Goal: Use online tool/utility: Utilize a website feature to perform a specific function

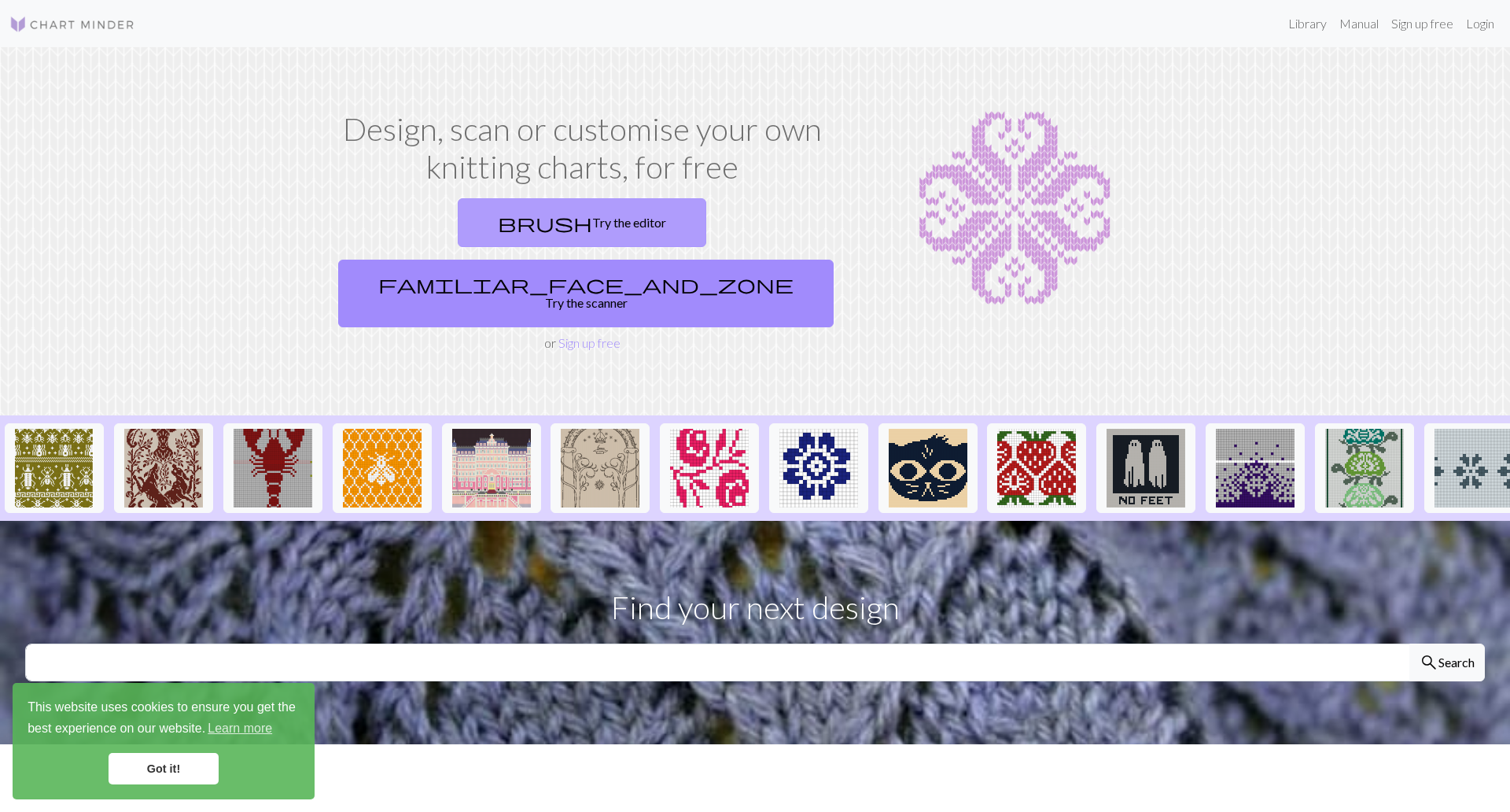
click at [457, 224] on link "brush Try the editor" at bounding box center [582, 223] width 248 height 49
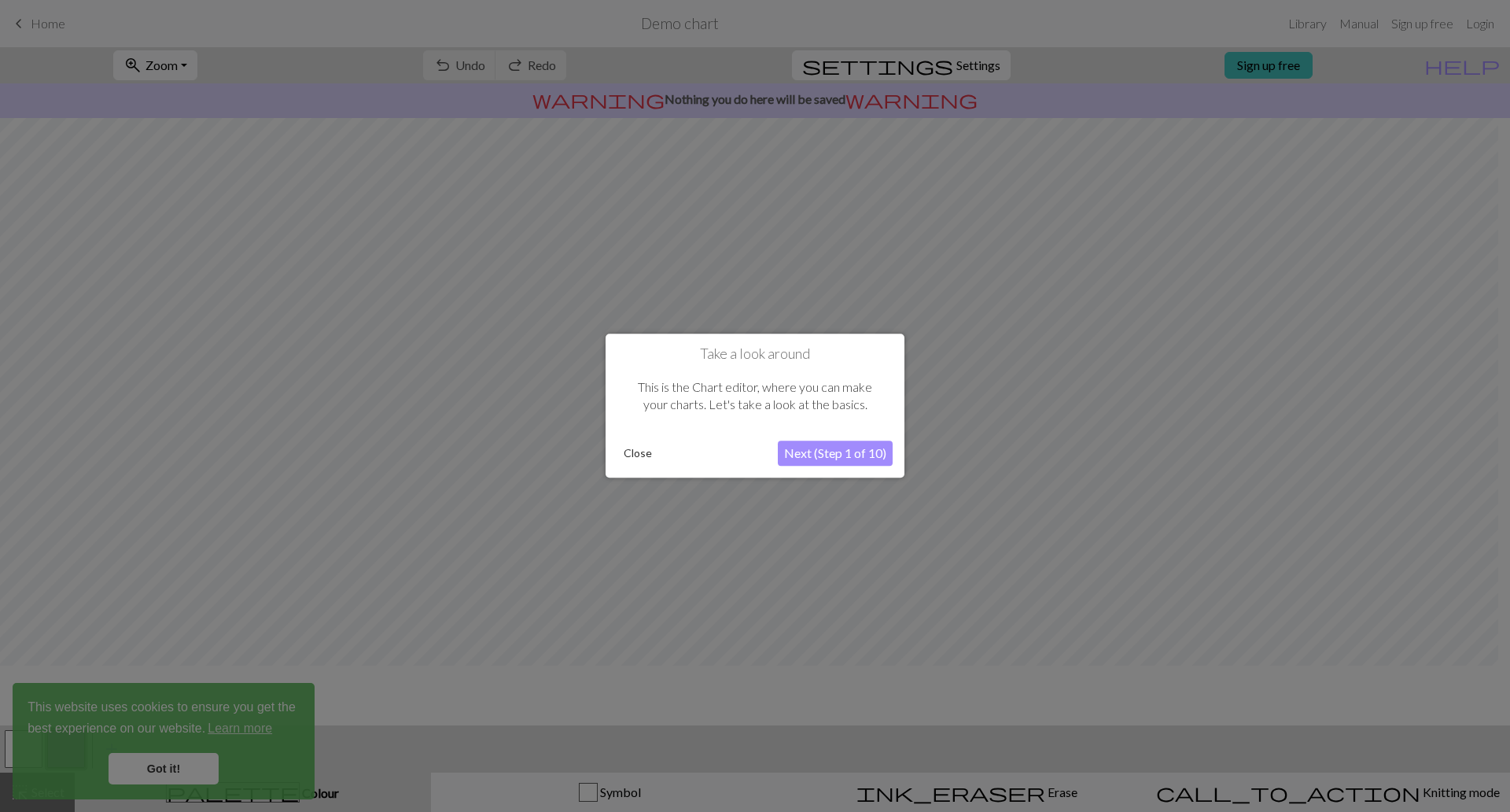
click at [829, 437] on div "Take a look around This is the Chart editor, where you can make your charts. Le…" at bounding box center [755, 405] width 299 height 144
click at [834, 442] on button "Next (Step 1 of 10)" at bounding box center [836, 454] width 115 height 25
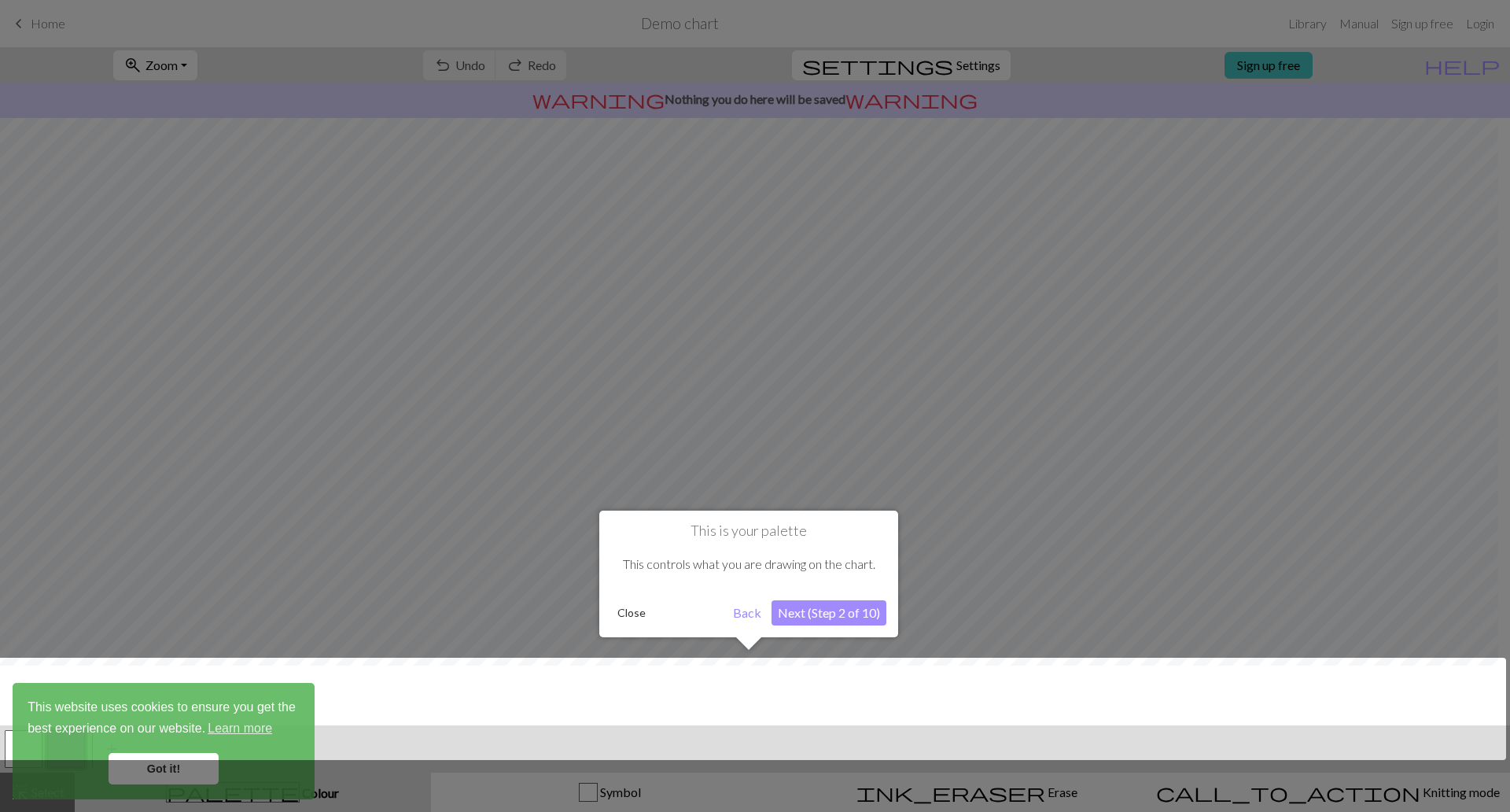
scroll to position [60, 0]
click at [853, 600] on button "Next (Step 2 of 10)" at bounding box center [830, 613] width 115 height 25
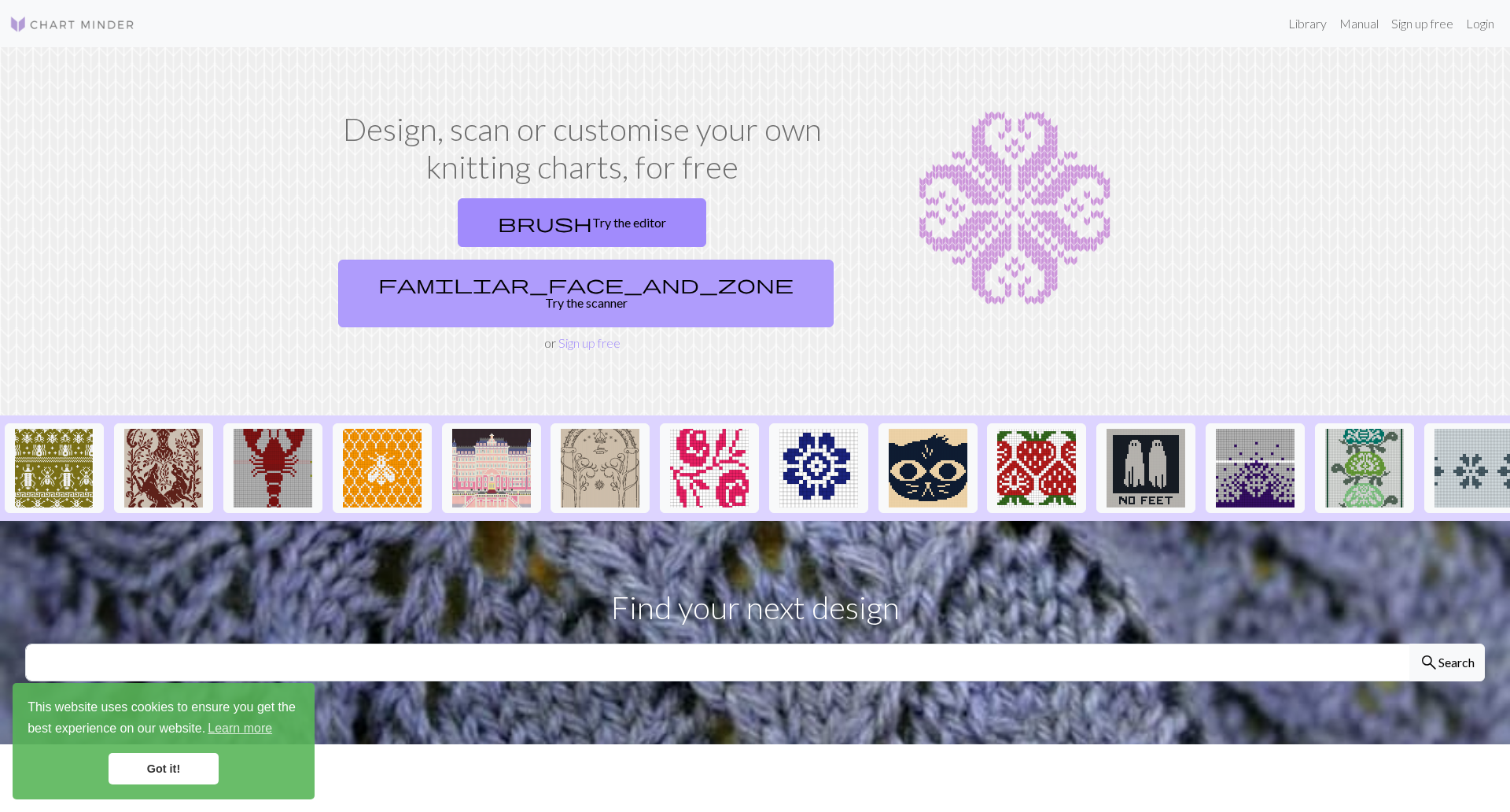
click at [738, 260] on link "familiar_face_and_zone Try the scanner" at bounding box center [585, 293] width 496 height 67
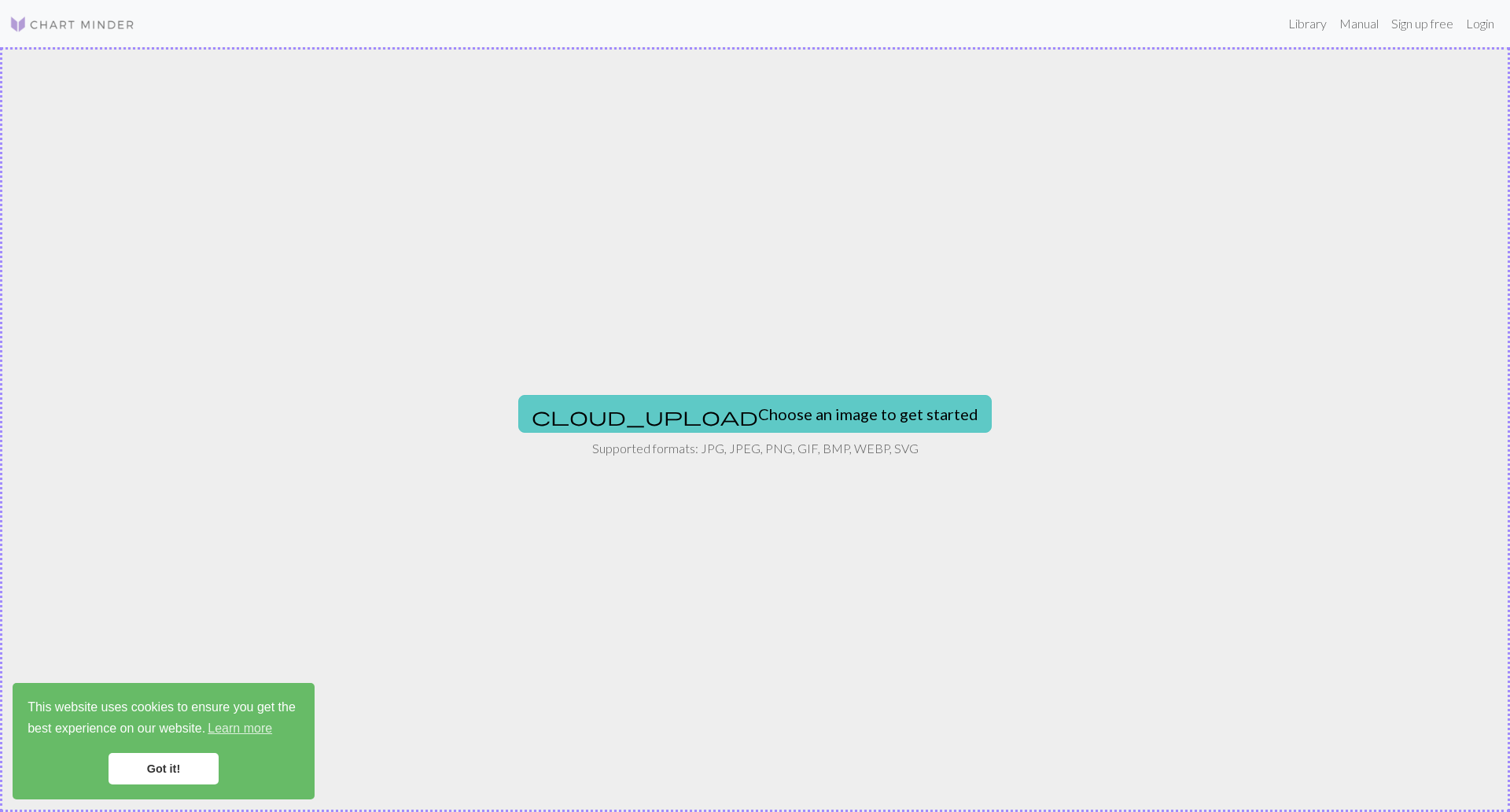
click at [771, 400] on button "cloud_upload Choose an image to get started" at bounding box center [755, 413] width 474 height 38
click at [759, 396] on button "cloud_upload Choose an image to get started" at bounding box center [755, 413] width 474 height 38
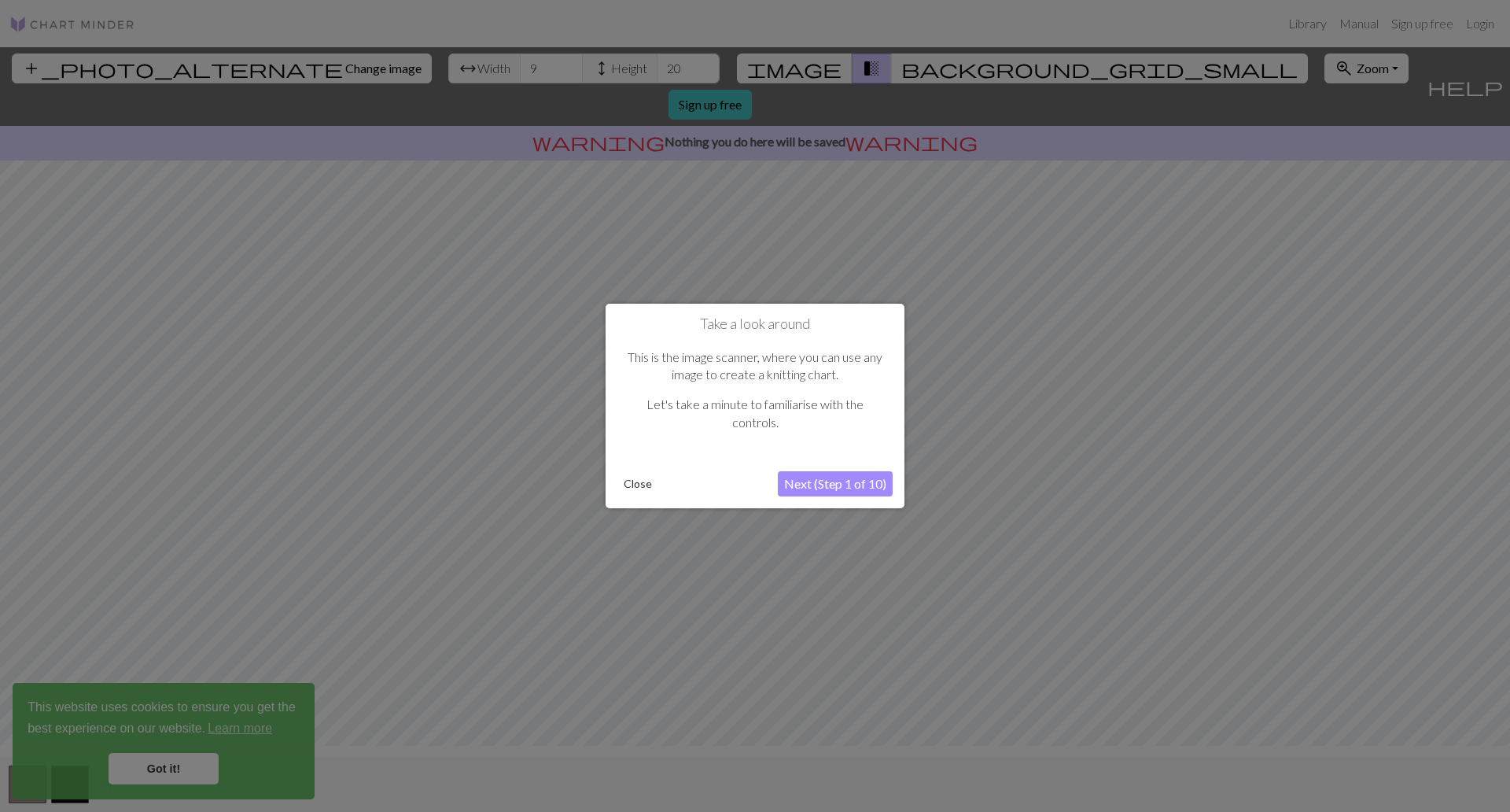
click at [841, 471] on button "Next (Step 1 of 10)" at bounding box center [836, 484] width 115 height 25
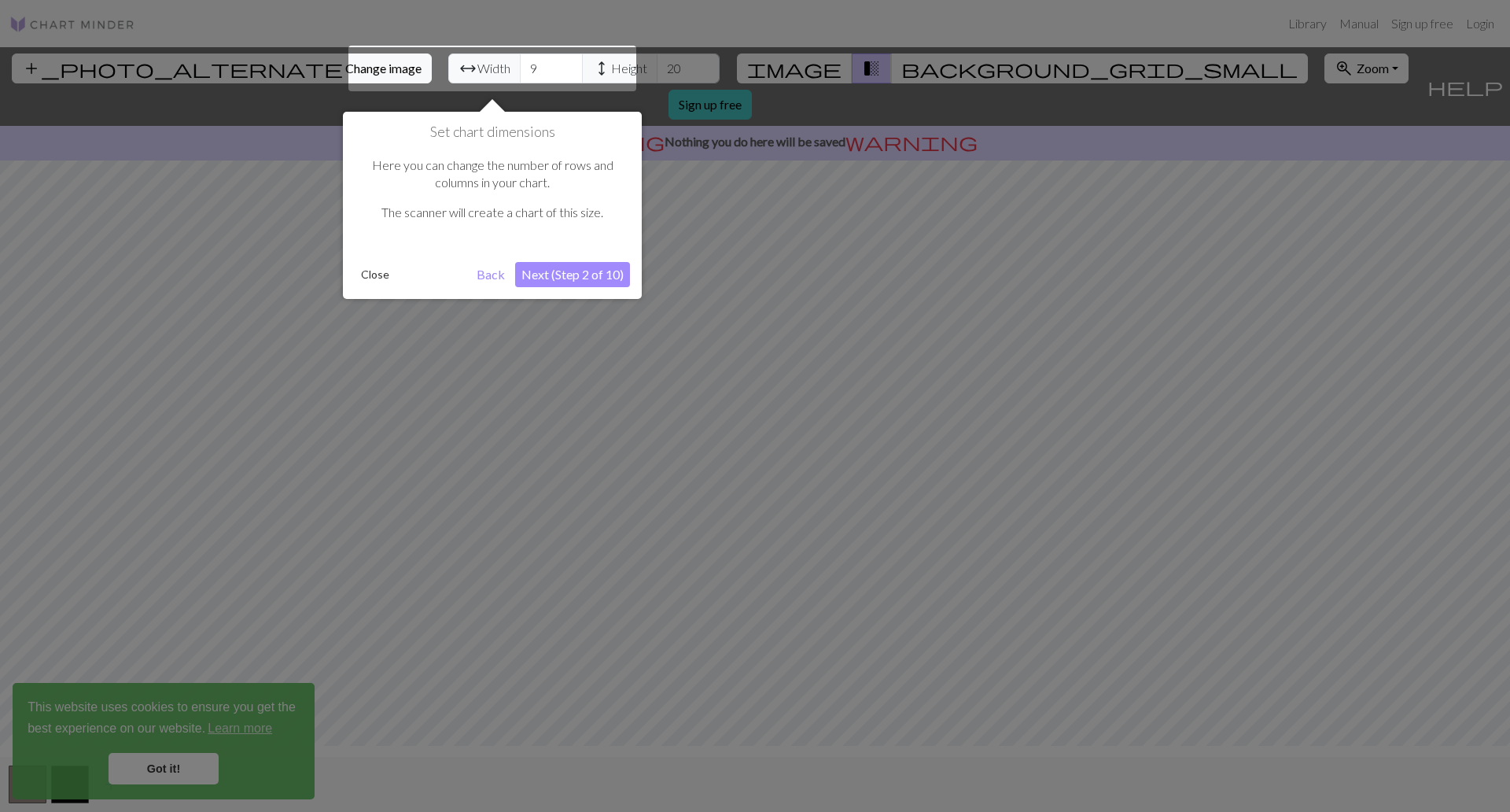
scroll to position [30, 0]
click at [558, 262] on button "Next (Step 2 of 10)" at bounding box center [573, 275] width 115 height 25
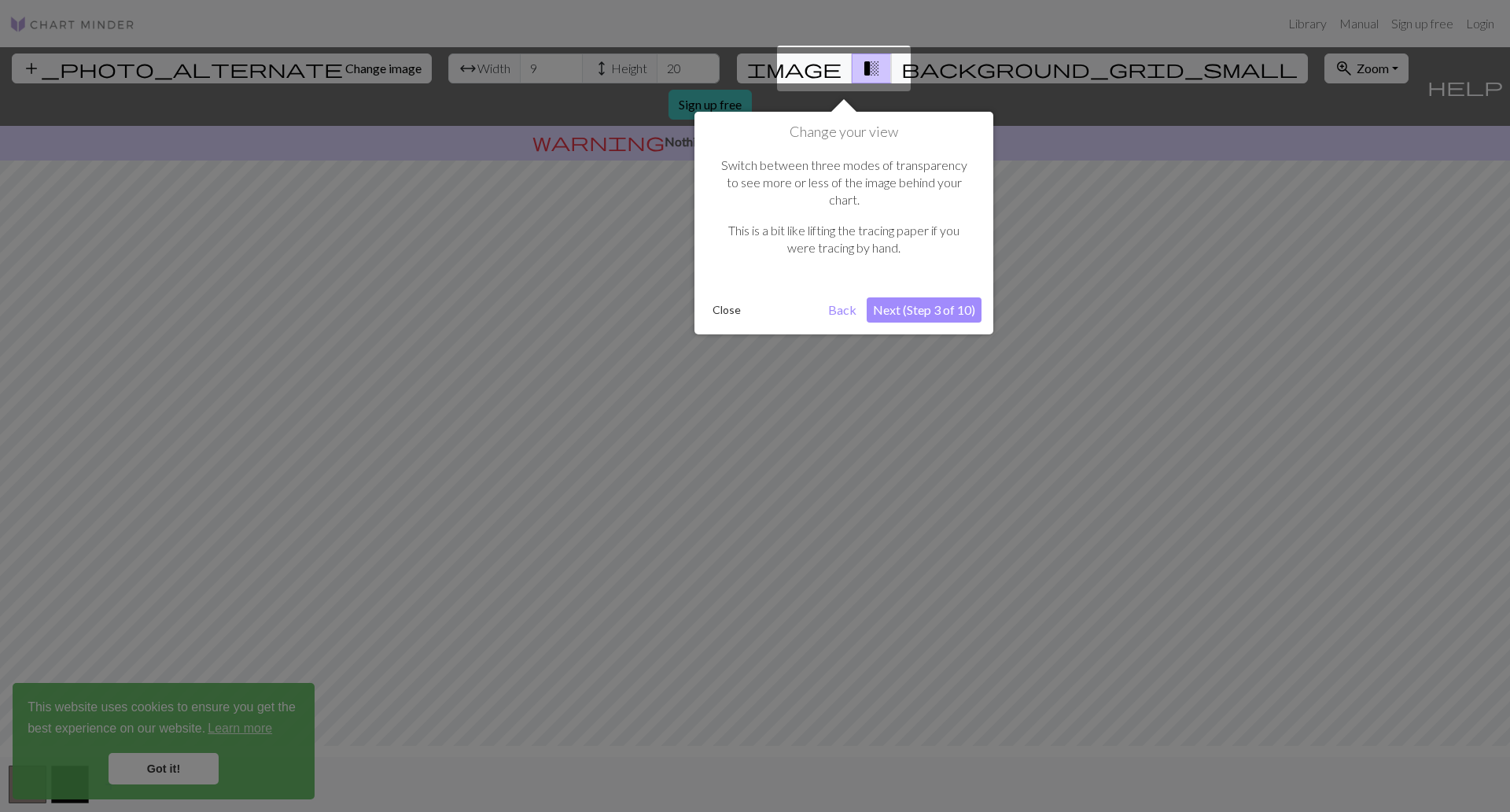
click at [929, 297] on button "Next (Step 3 of 10)" at bounding box center [925, 310] width 115 height 25
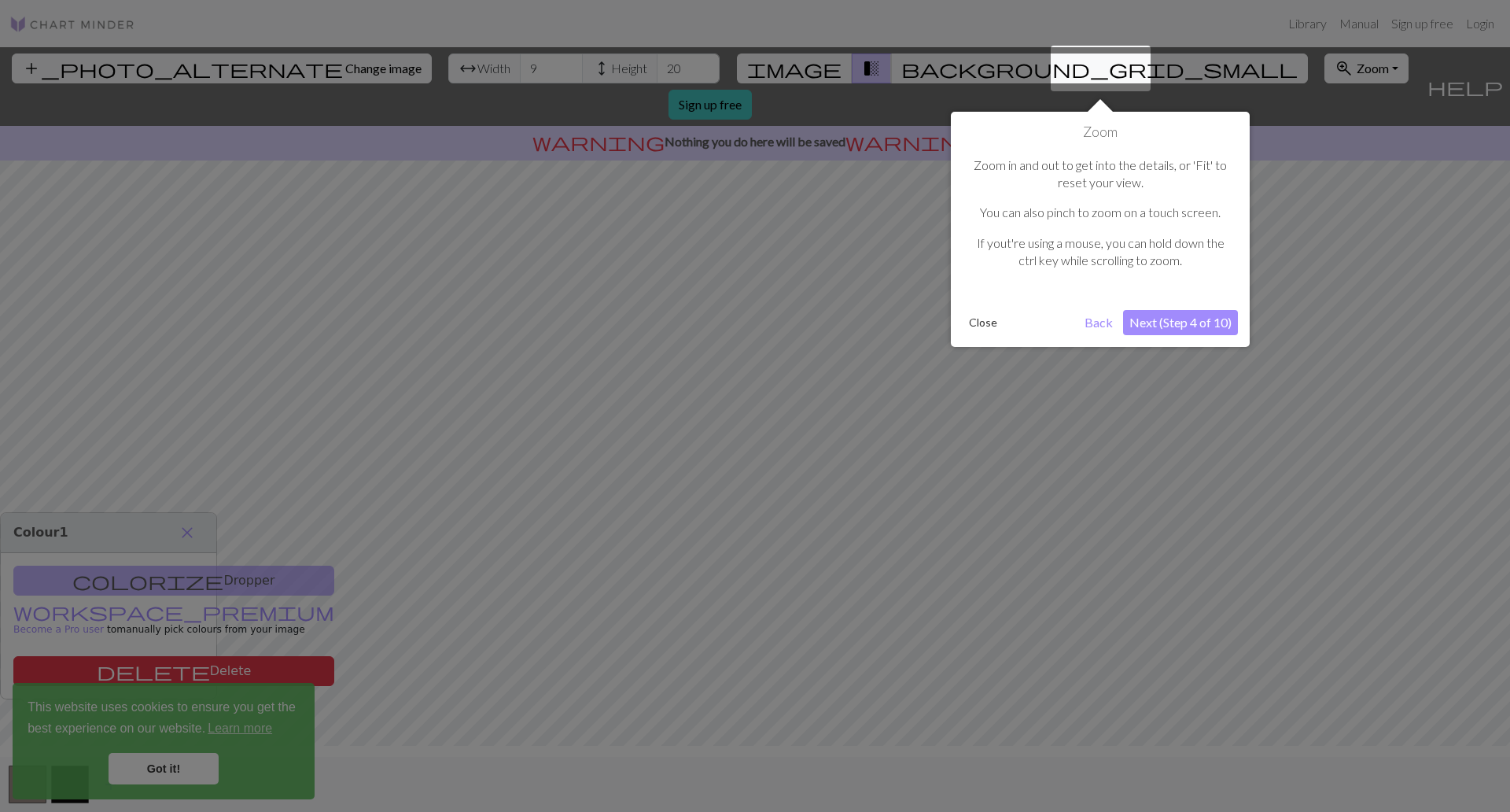
click at [976, 311] on button "Close" at bounding box center [983, 322] width 41 height 23
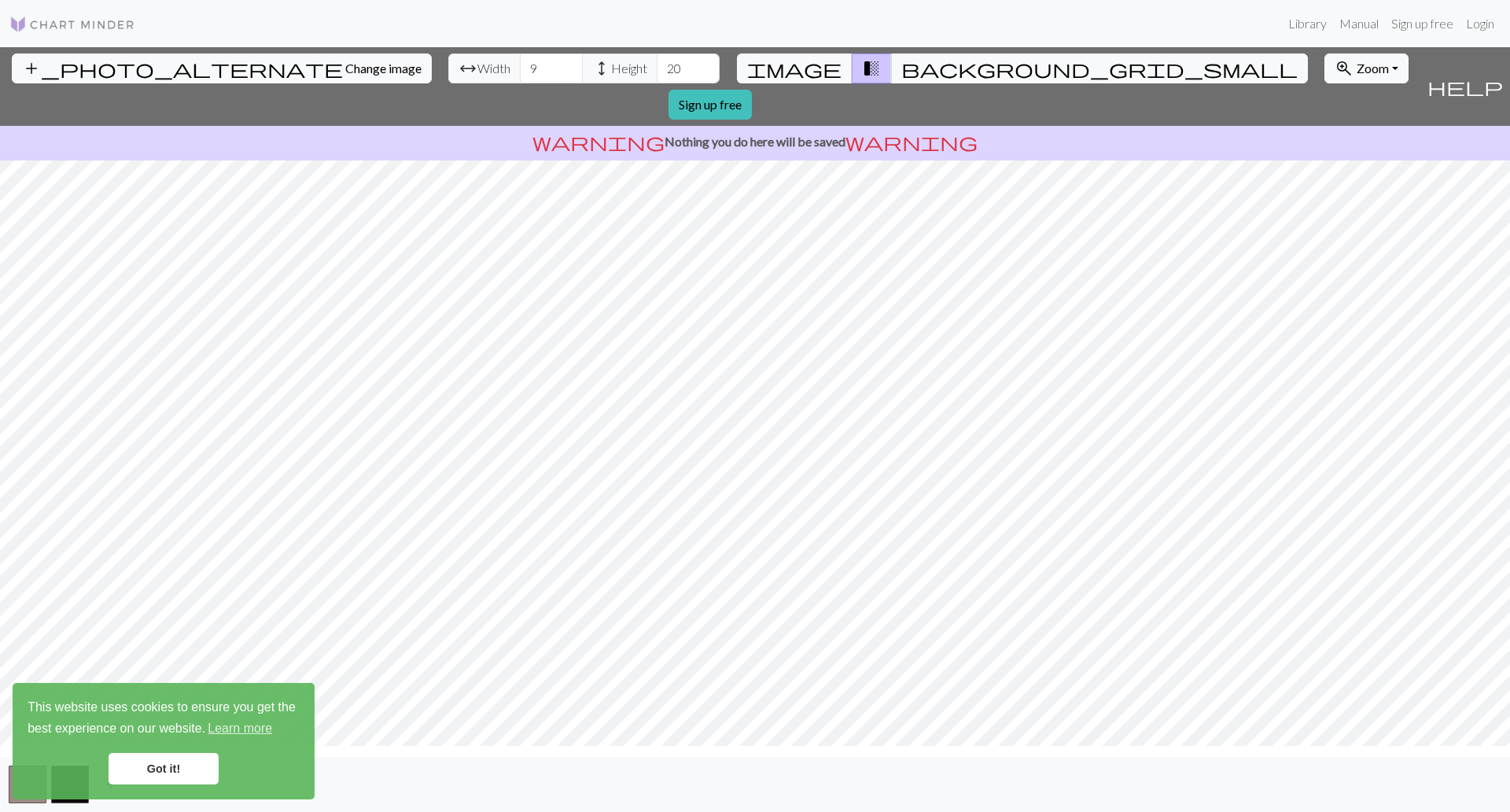
scroll to position [0, 0]
drag, startPoint x: 629, startPoint y: 63, endPoint x: 558, endPoint y: 61, distance: 71.0
click at [558, 61] on div "arrow_range Width 9 height Height 20" at bounding box center [584, 68] width 272 height 30
type input "65"
click at [657, 64] on input "65" at bounding box center [688, 68] width 63 height 30
